Goal: Navigation & Orientation: Find specific page/section

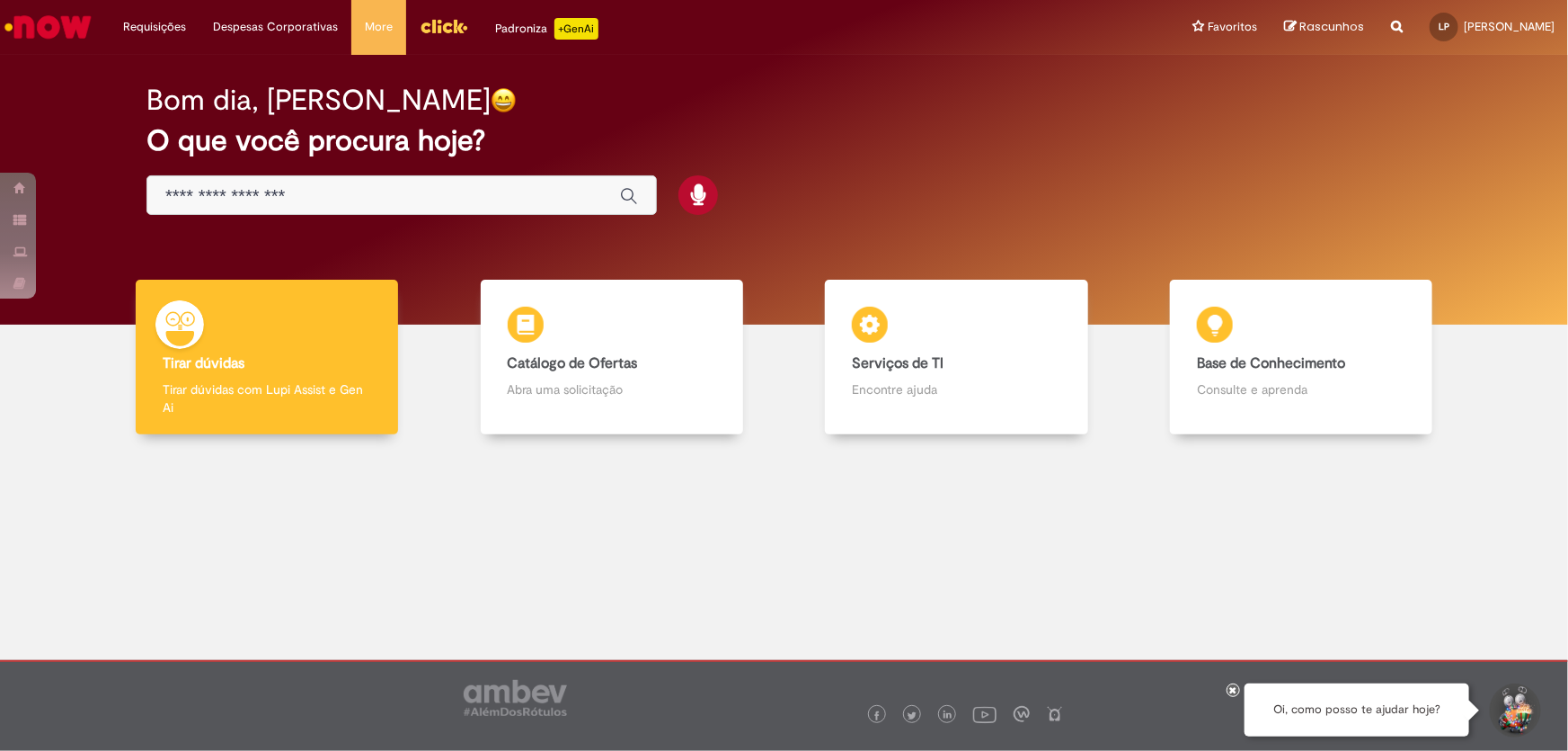
click at [60, 34] on img "Ir para a Homepage" at bounding box center [48, 27] width 93 height 36
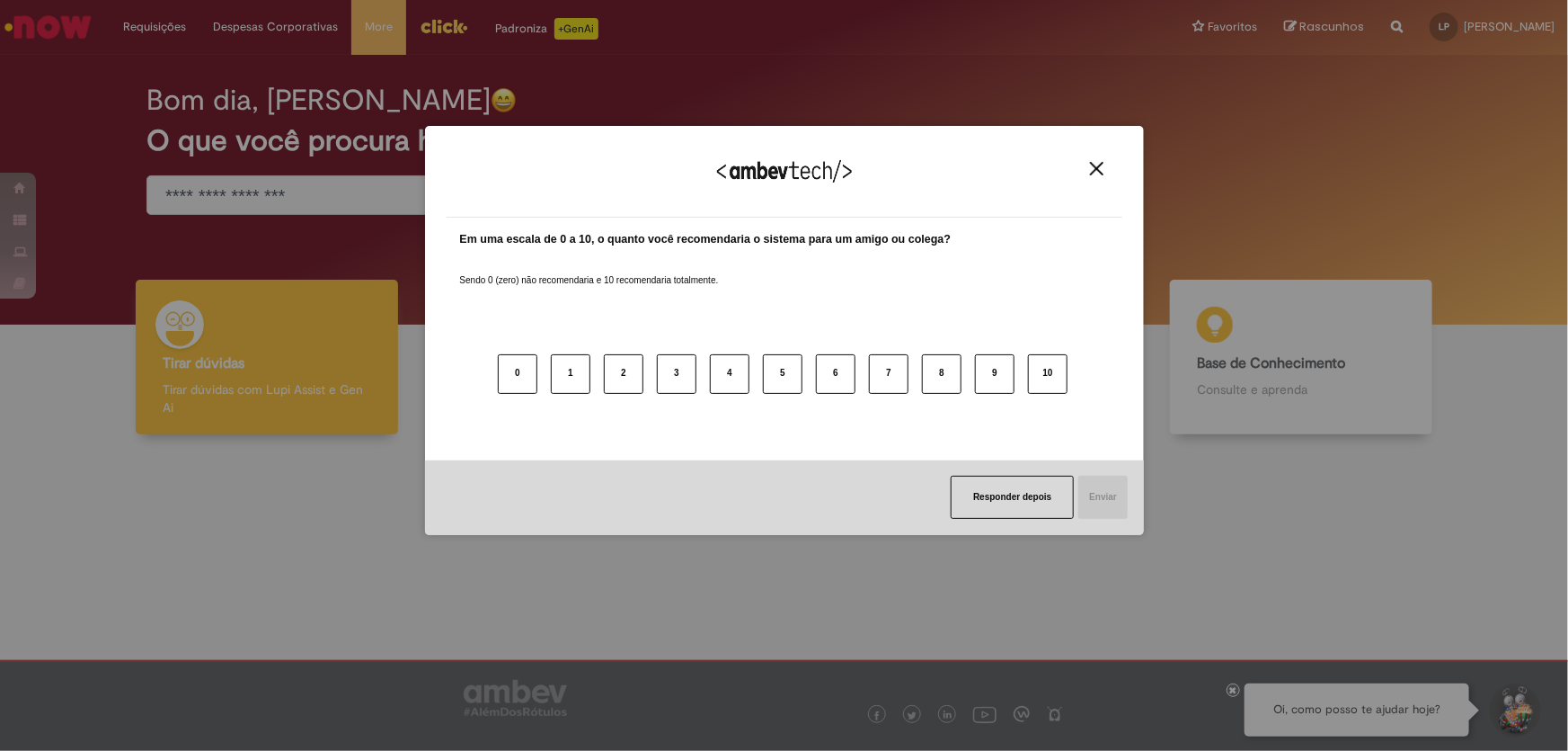
click at [1102, 177] on div "Agradecemos seu feedback!" at bounding box center [784, 182] width 676 height 70
click at [1097, 173] on img "Close" at bounding box center [1097, 168] width 14 height 14
click at [1100, 172] on img "Close" at bounding box center [1097, 168] width 14 height 14
